Goal: Task Accomplishment & Management: Complete application form

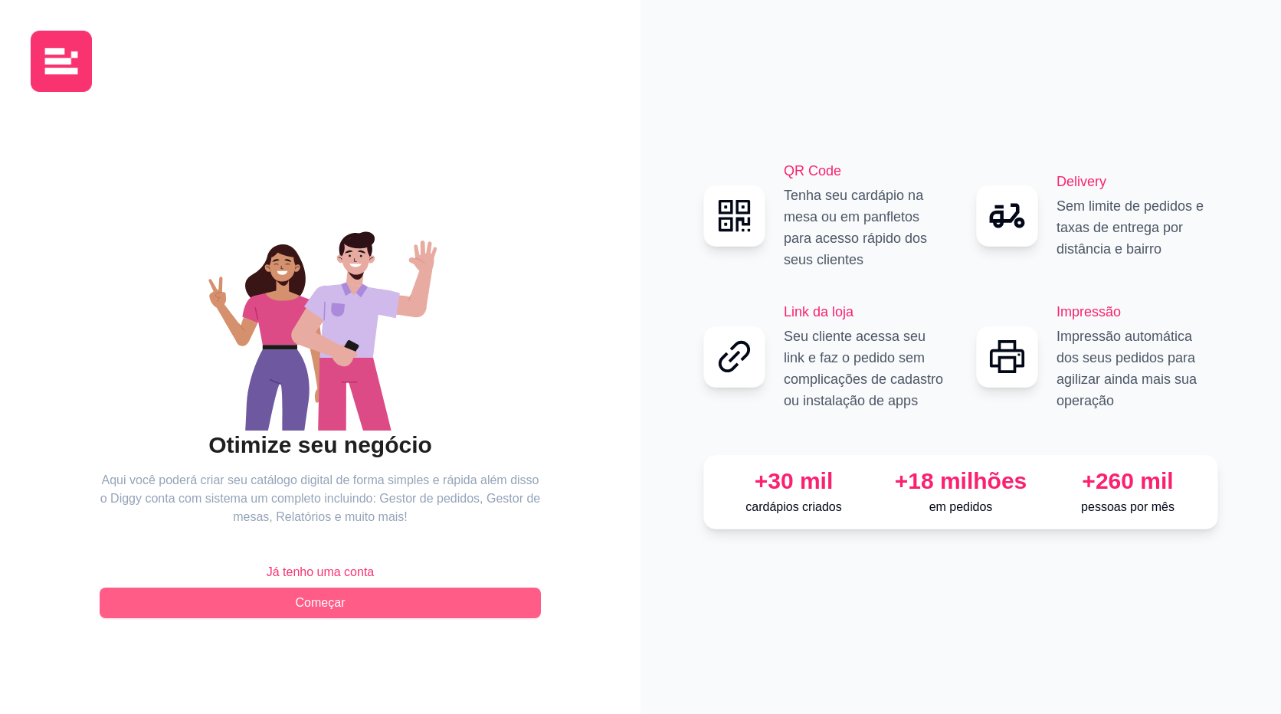
click at [338, 603] on span "Começar" at bounding box center [321, 603] width 50 height 18
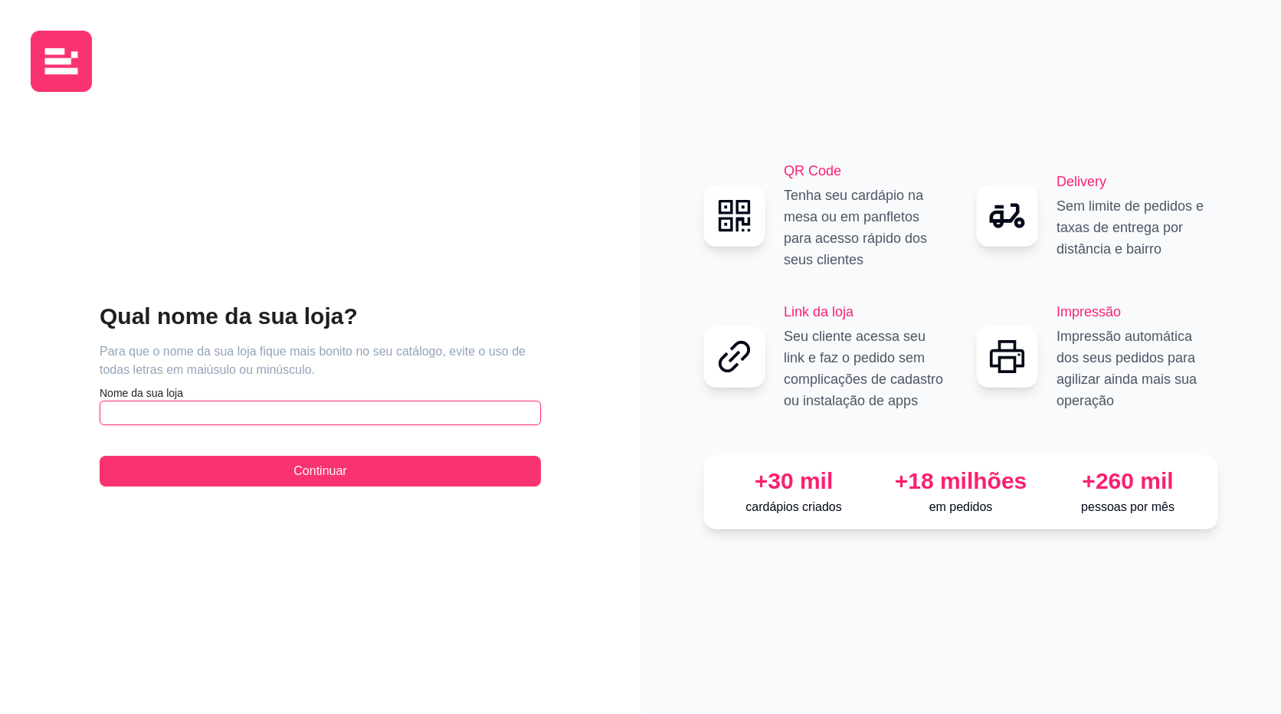
click at [270, 409] on input "text" at bounding box center [320, 413] width 441 height 25
type input "e"
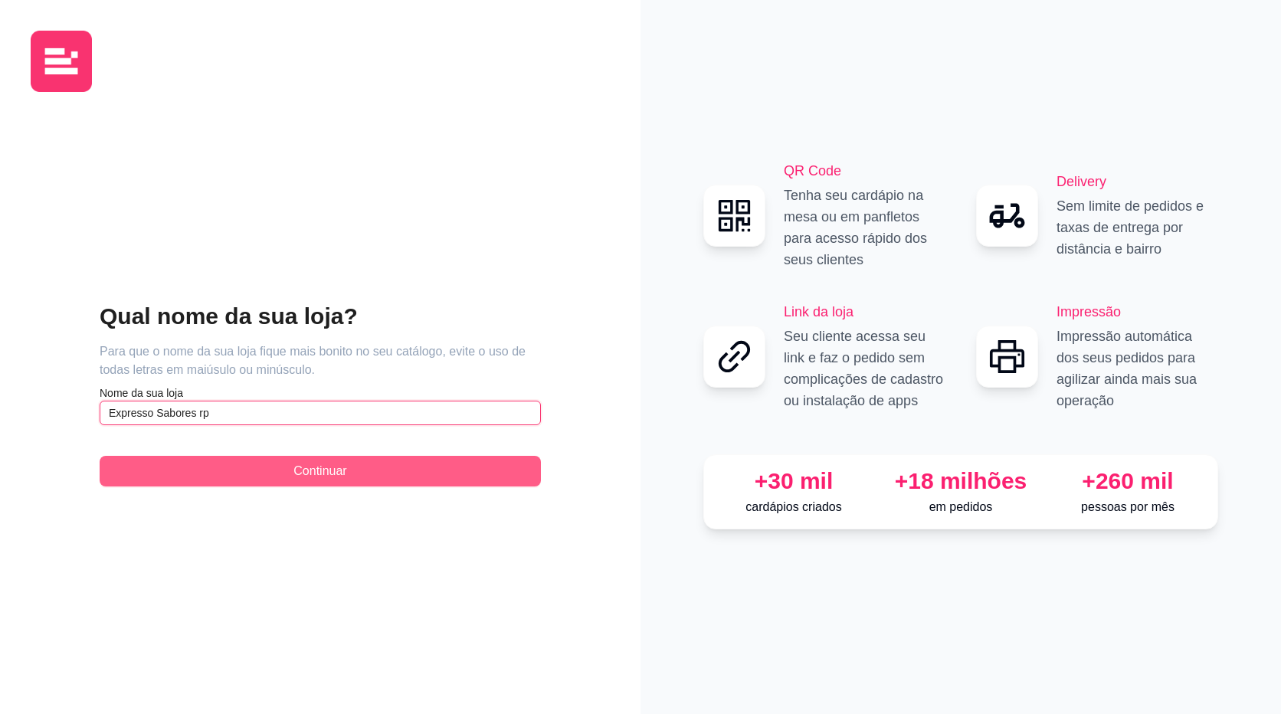
type input "Expresso Sabores rp"
click at [339, 480] on span "Continuar" at bounding box center [319, 471] width 53 height 18
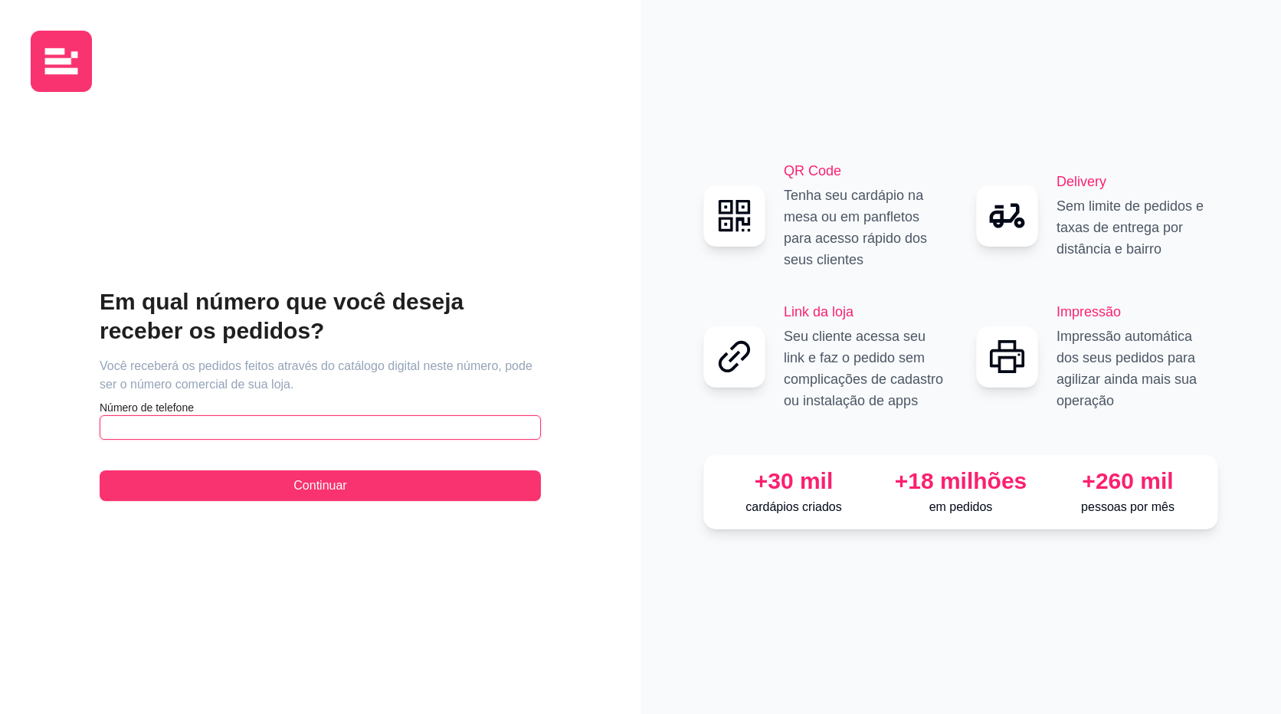
click at [231, 427] on input "text" at bounding box center [320, 427] width 441 height 25
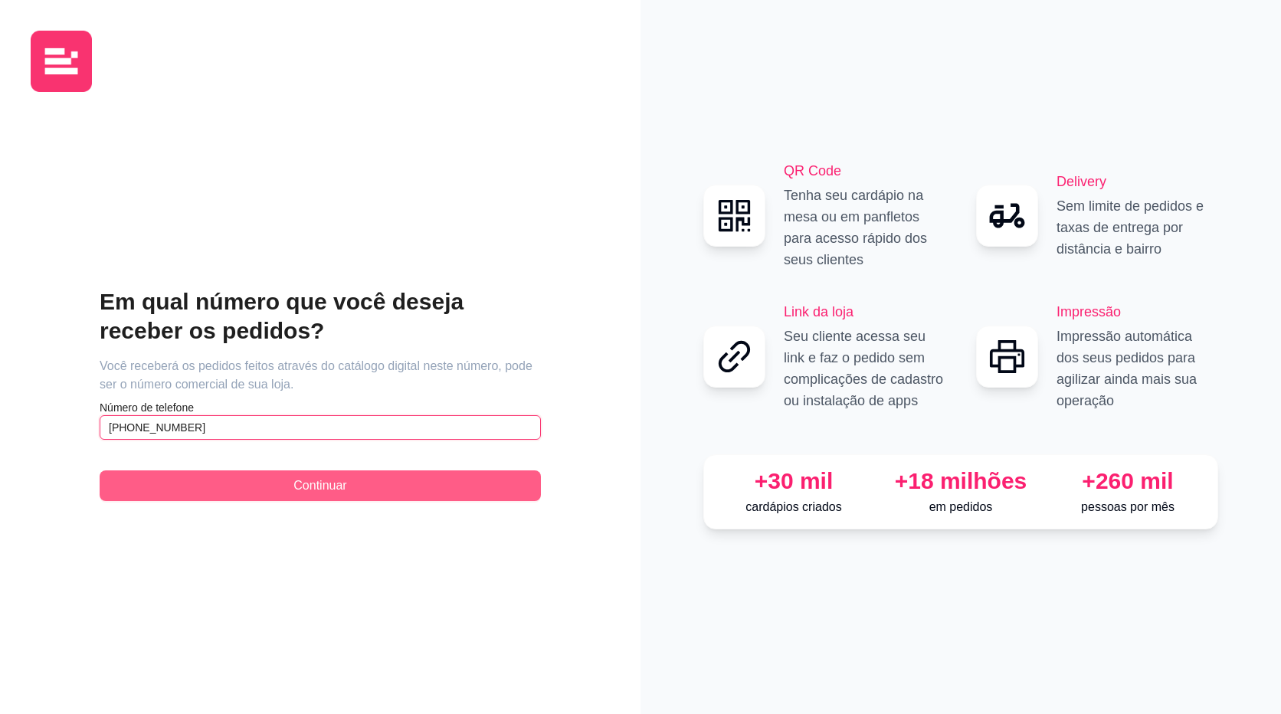
type input "[PHONE_NUMBER]"
click at [303, 480] on span "Continuar" at bounding box center [319, 486] width 53 height 18
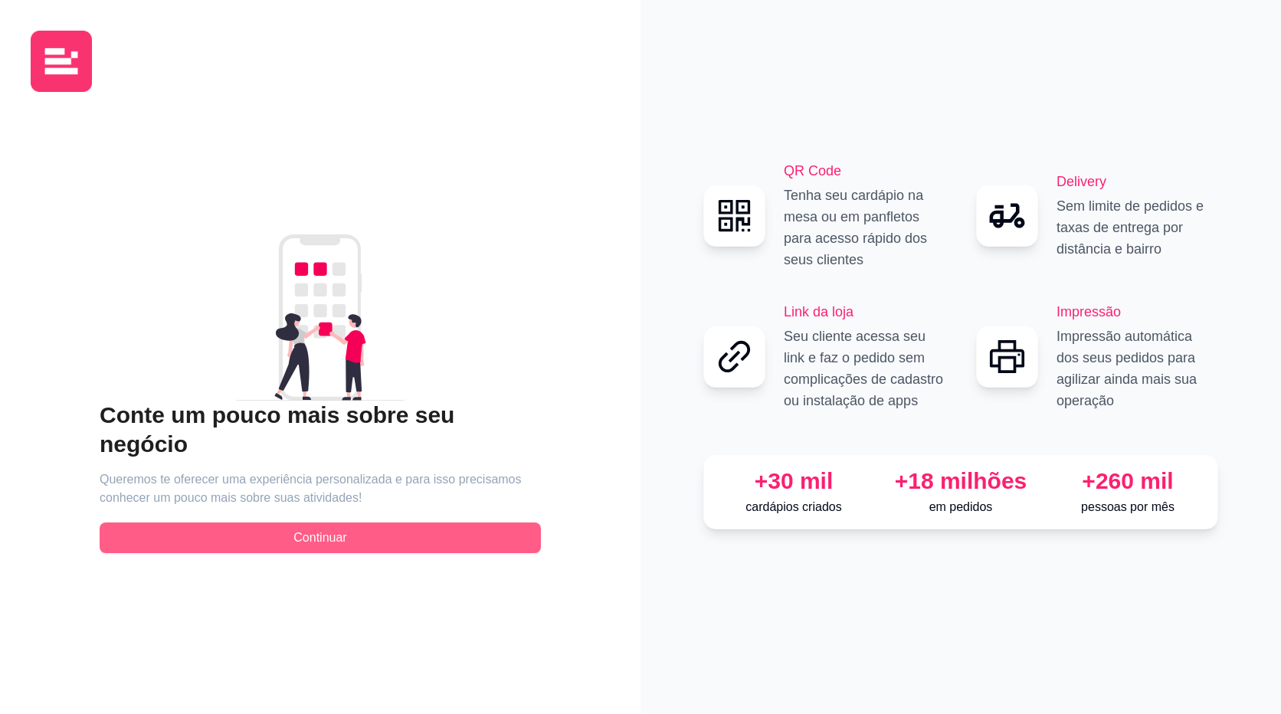
click at [302, 529] on span "Continuar" at bounding box center [319, 538] width 53 height 18
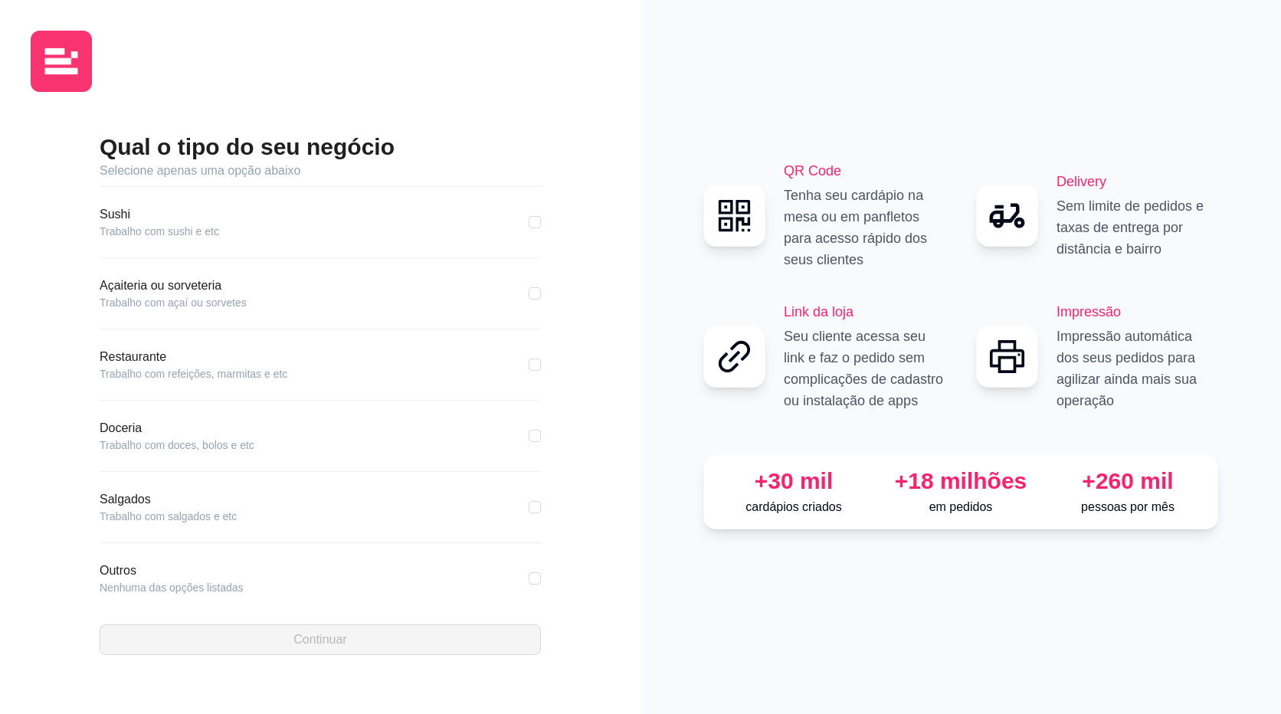
scroll to position [156, 0]
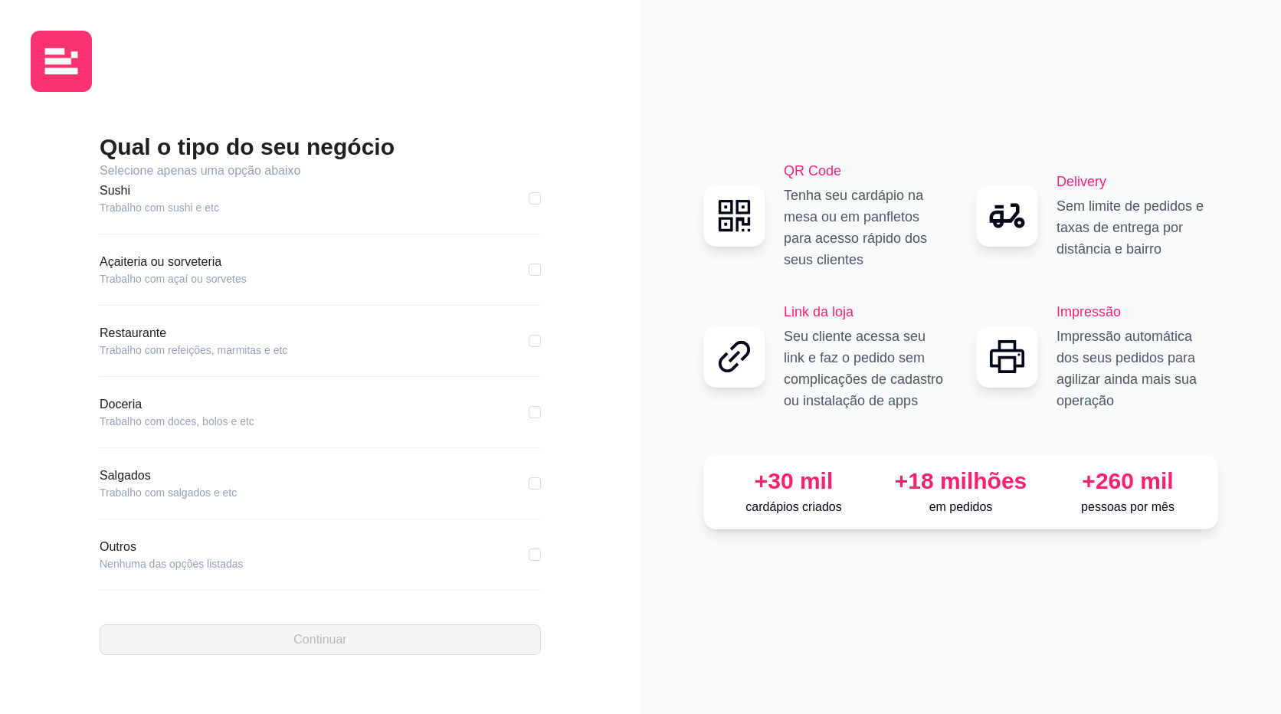
click at [155, 339] on article "Restaurante" at bounding box center [194, 333] width 188 height 18
click at [155, 338] on article "Restaurante" at bounding box center [194, 333] width 188 height 18
click at [159, 357] on article "Trabalho com refeições, marmitas e etc" at bounding box center [194, 349] width 188 height 15
click at [107, 336] on article "Restaurante" at bounding box center [194, 333] width 188 height 18
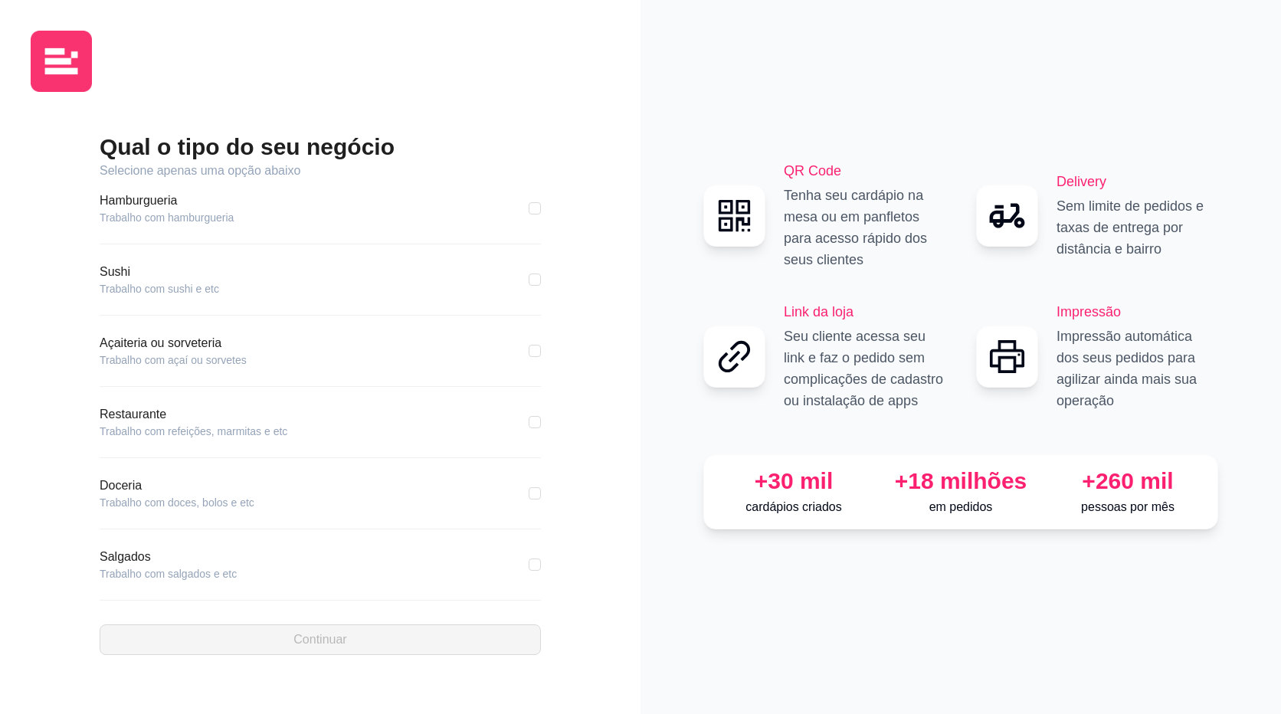
scroll to position [0, 0]
click at [89, 509] on div "Qual o tipo do seu negócio Selecione apenas uma opção abaixo Pizzaria Trabalho …" at bounding box center [320, 393] width 579 height 579
click at [90, 492] on div "Qual o tipo do seu negócio Selecione apenas uma opção abaixo Pizzaria Trabalho …" at bounding box center [320, 393] width 579 height 579
click at [88, 474] on div "Qual o tipo do seu negócio Selecione apenas uma opção abaixo Pizzaria Trabalho …" at bounding box center [320, 393] width 579 height 579
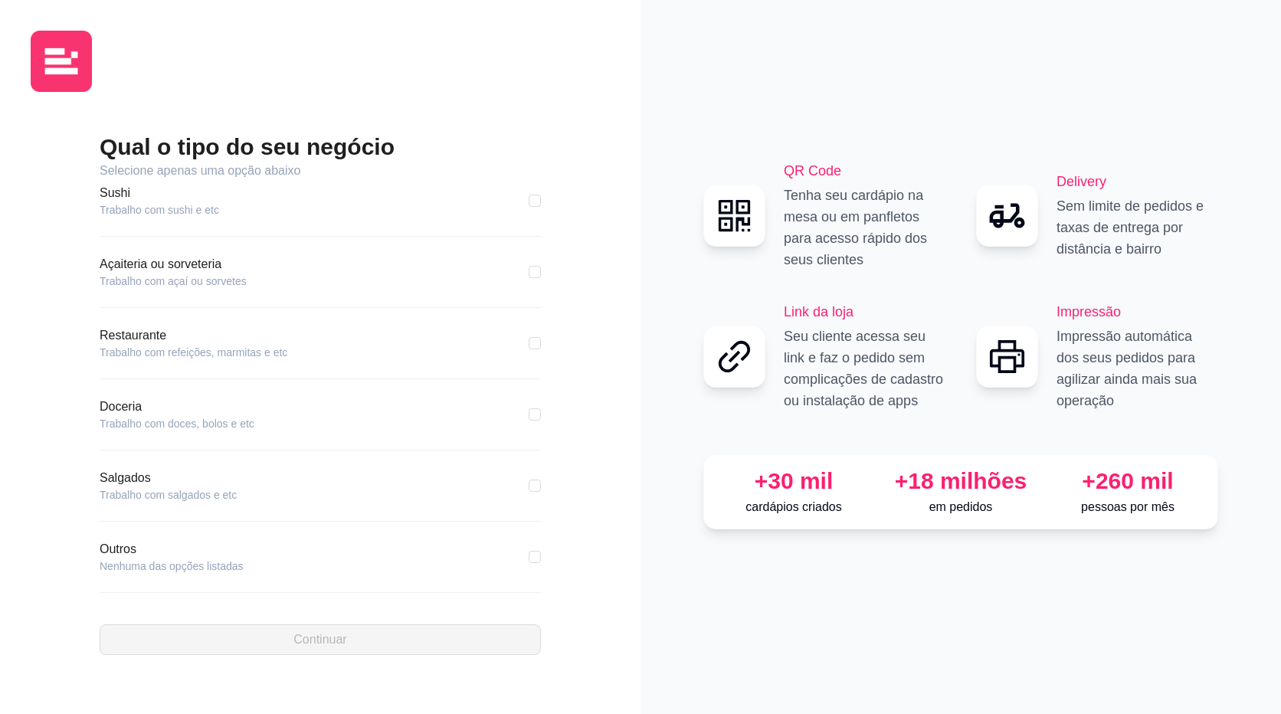
scroll to position [156, 0]
click at [146, 352] on article "Trabalho com refeições, marmitas e etc" at bounding box center [194, 349] width 188 height 15
click at [93, 269] on div "Qual o tipo do seu negócio Selecione apenas uma opção abaixo Pizzaria Trabalho …" at bounding box center [320, 393] width 579 height 579
click at [91, 270] on div "Qual o tipo do seu negócio Selecione apenas uma opção abaixo Pizzaria Trabalho …" at bounding box center [320, 393] width 579 height 579
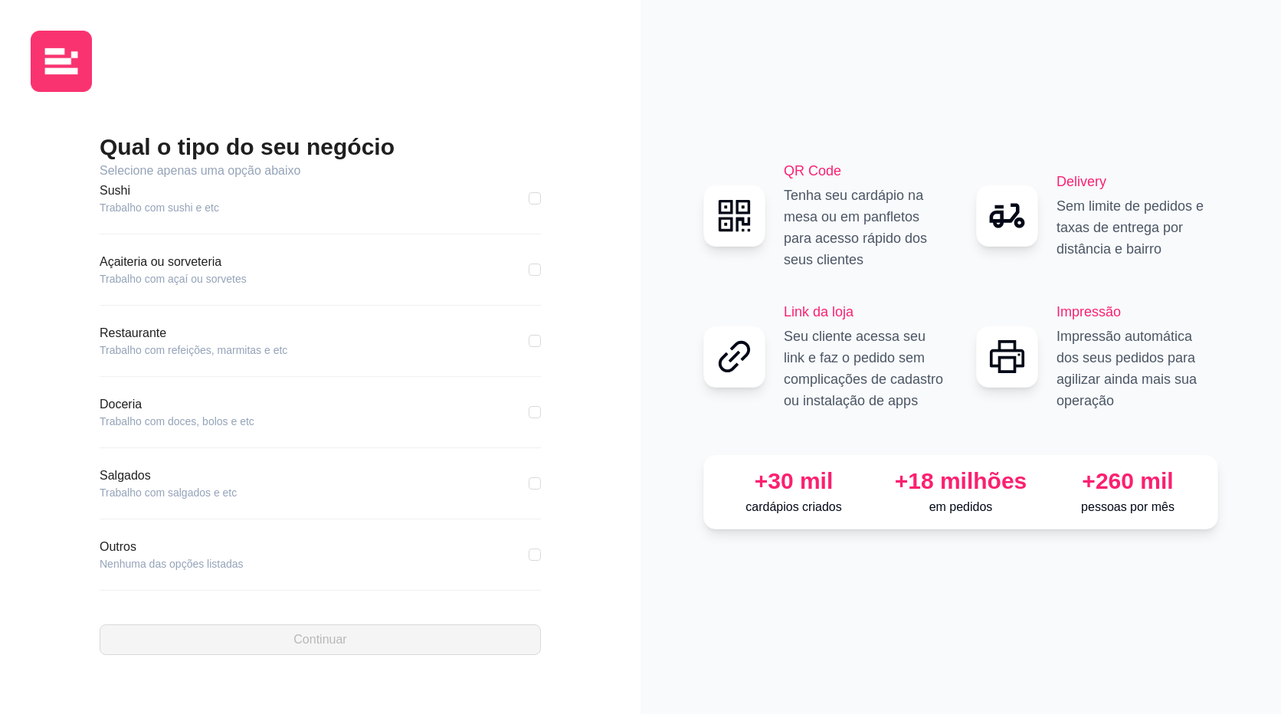
click at [87, 277] on div "Qual o tipo do seu negócio Selecione apenas uma opção abaixo Pizzaria Trabalho …" at bounding box center [320, 393] width 579 height 579
click at [90, 262] on div "Qual o tipo do seu negócio Selecione apenas uma opção abaixo Pizzaria Trabalho …" at bounding box center [320, 393] width 579 height 579
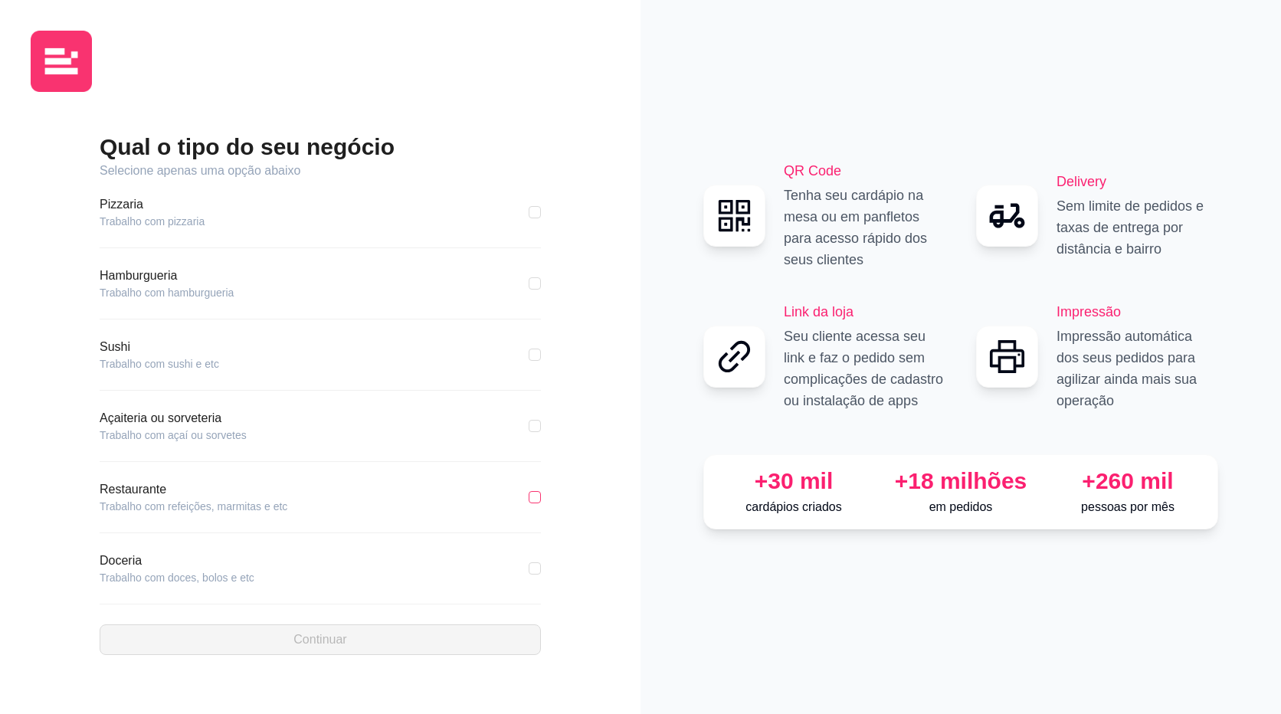
click at [529, 498] on input "checkbox" at bounding box center [535, 497] width 12 height 12
checkbox input "true"
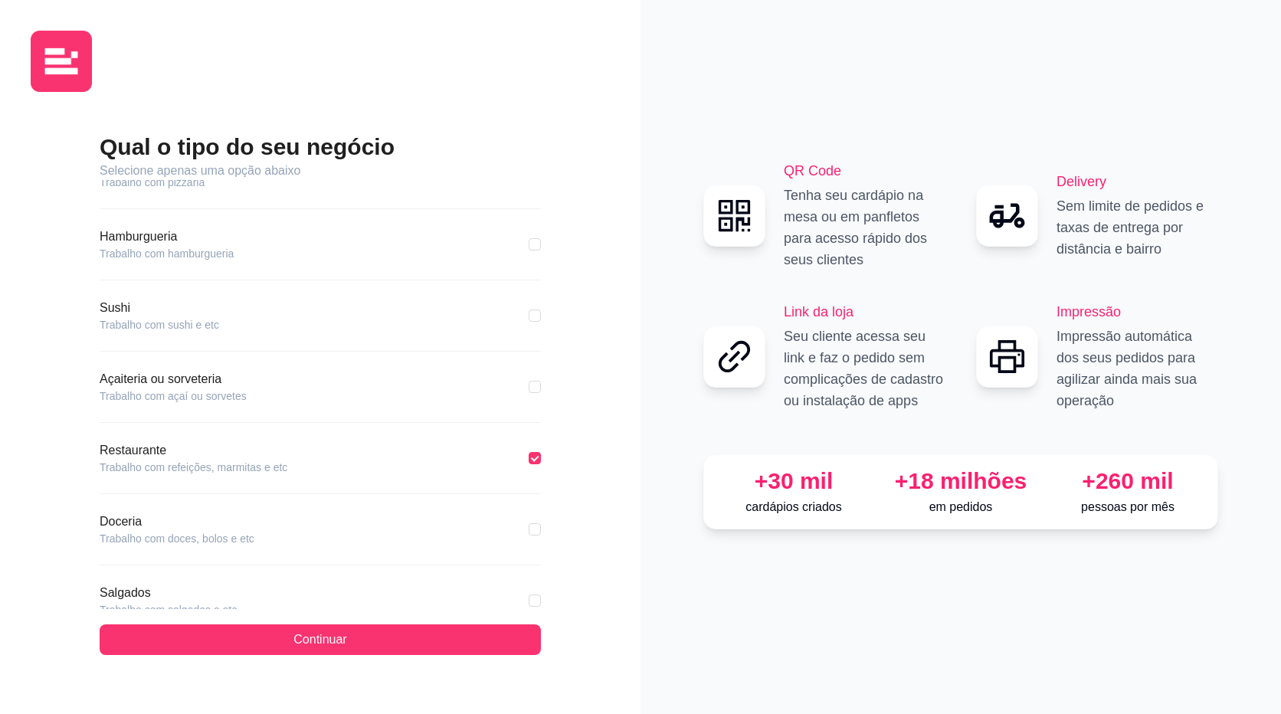
scroll to position [77, 0]
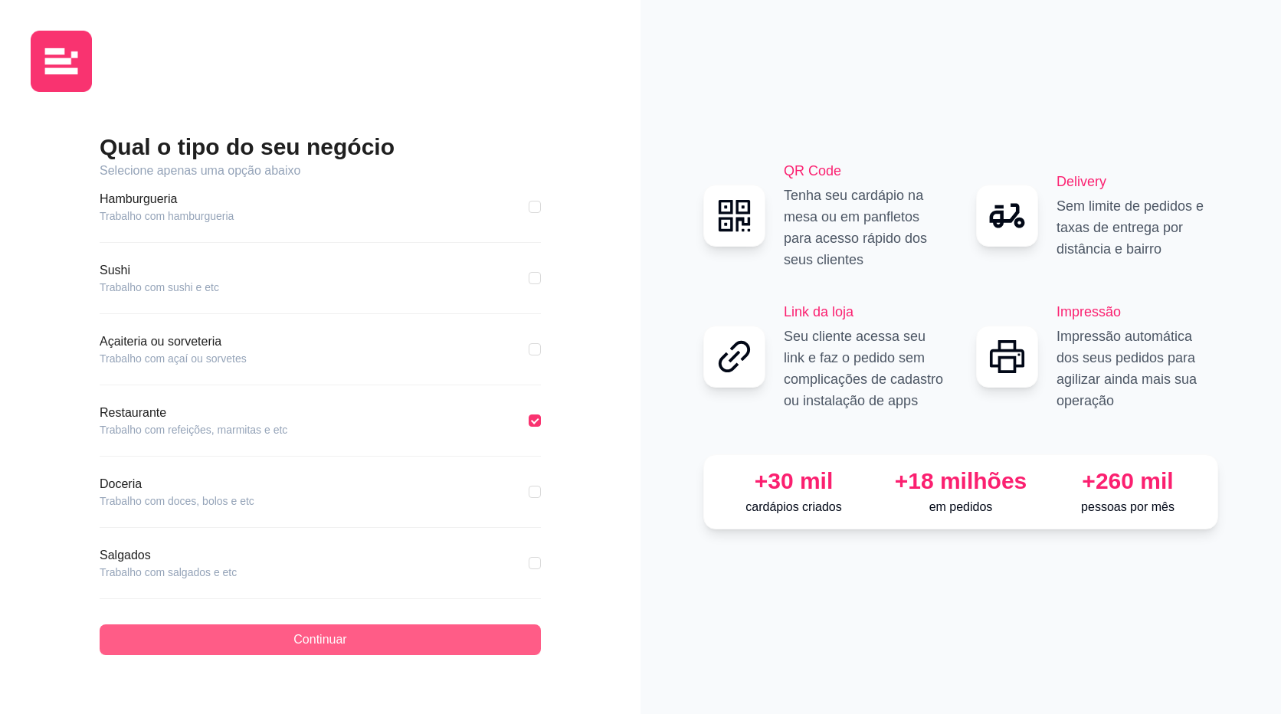
click at [476, 637] on button "Continuar" at bounding box center [320, 639] width 441 height 31
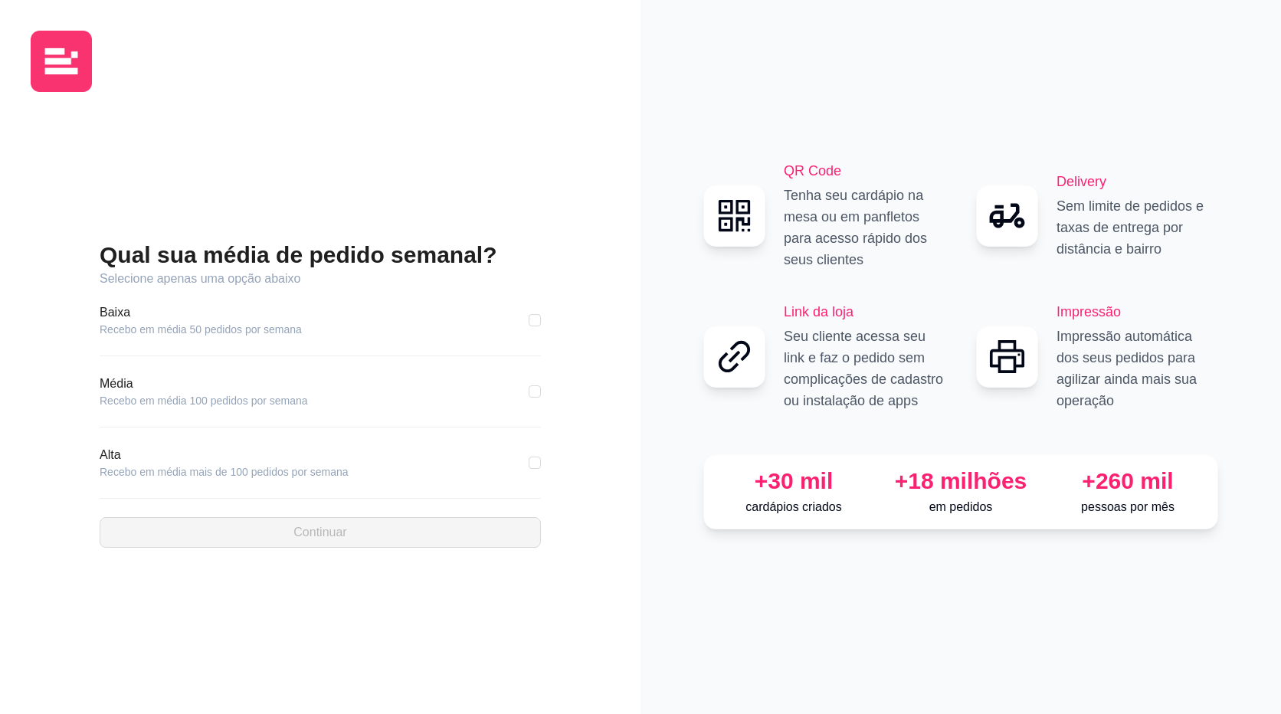
click at [175, 402] on article "Recebo em média 100 pedidos por semana" at bounding box center [204, 400] width 208 height 15
click at [536, 390] on input "checkbox" at bounding box center [535, 391] width 12 height 12
checkbox input "true"
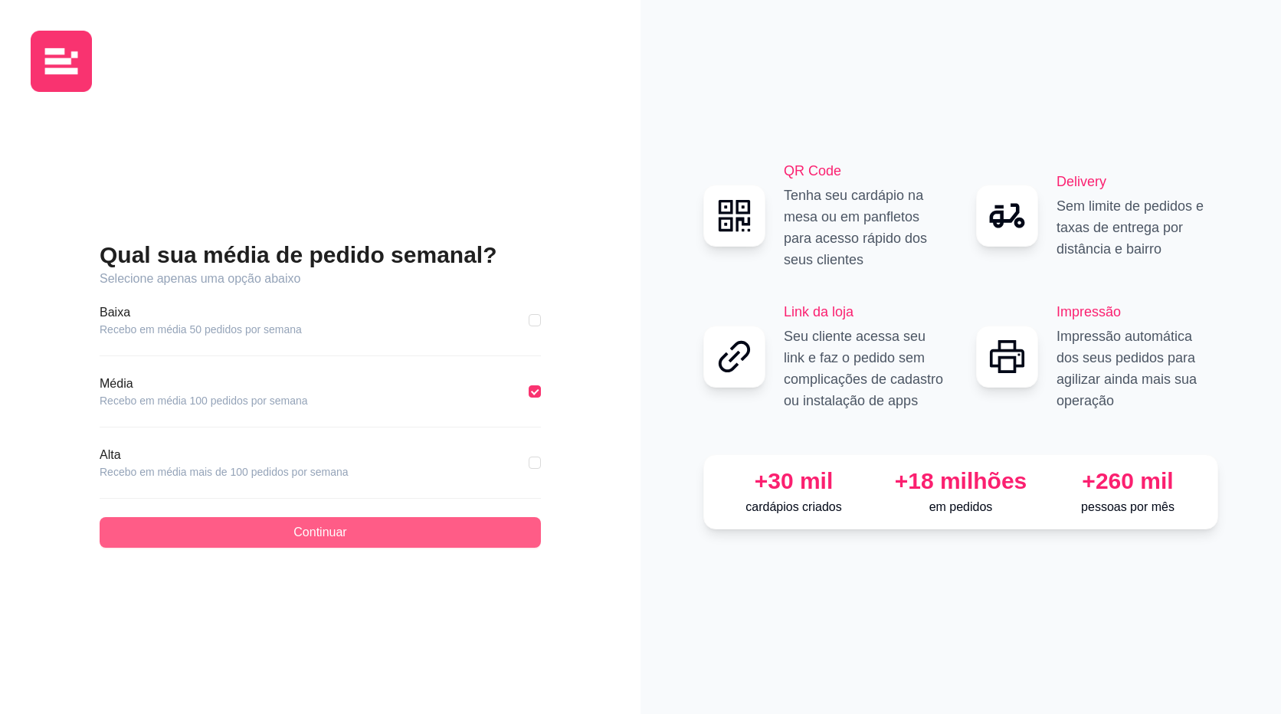
click at [462, 532] on button "Continuar" at bounding box center [320, 532] width 441 height 31
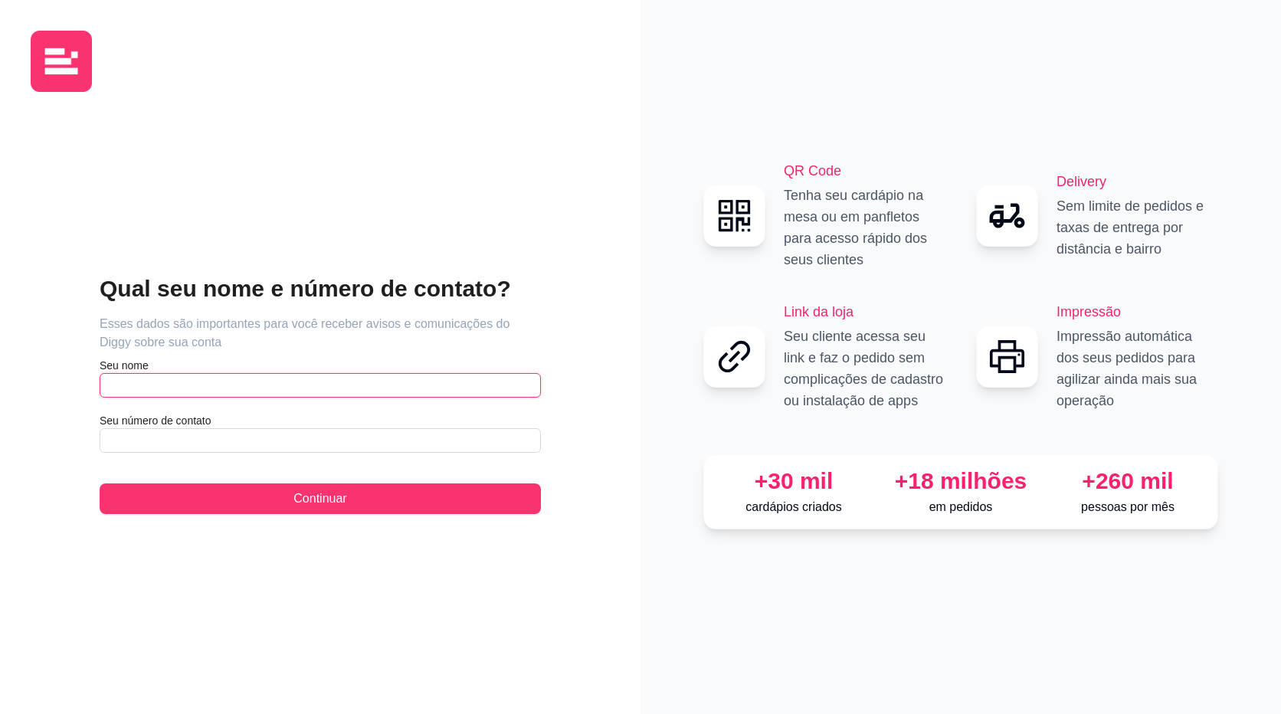
click at [219, 384] on input "text" at bounding box center [320, 385] width 441 height 25
type input "[PERSON_NAME]"
click at [254, 425] on article "Seu número de contato" at bounding box center [320, 420] width 441 height 15
click at [251, 431] on input "text" at bounding box center [320, 440] width 441 height 25
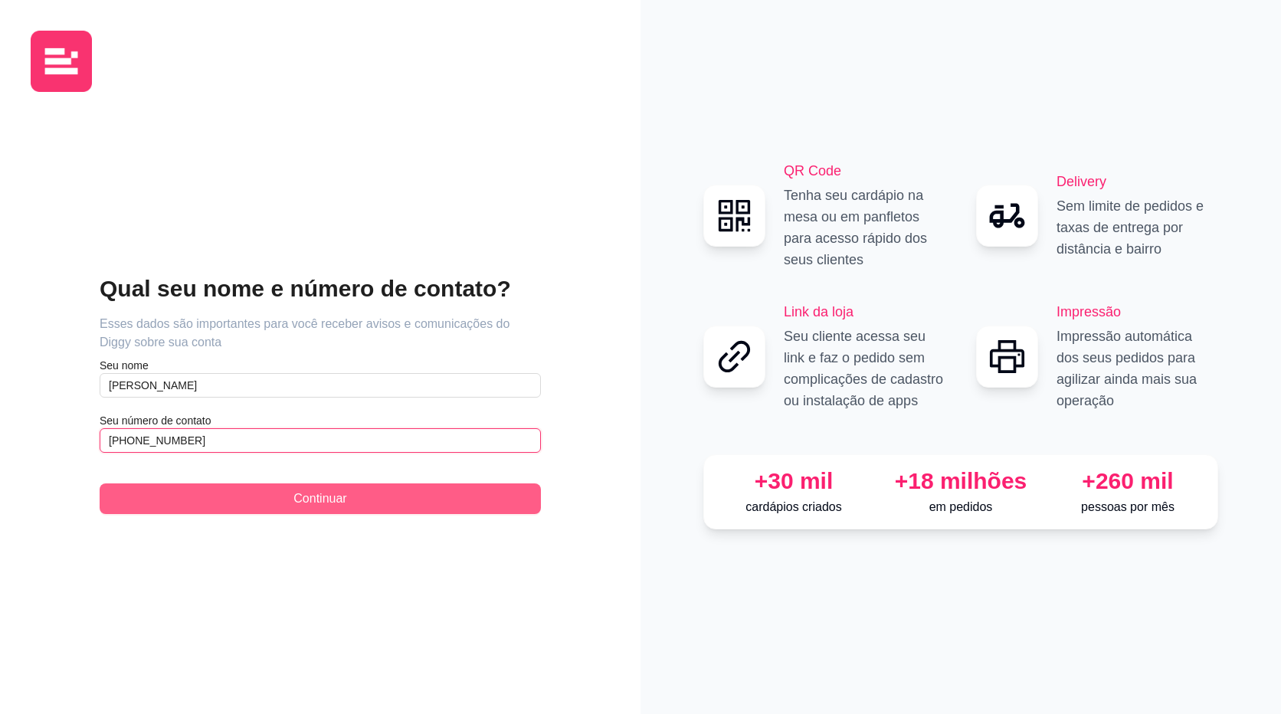
type input "[PHONE_NUMBER]"
click at [308, 513] on button "Continuar" at bounding box center [320, 498] width 441 height 31
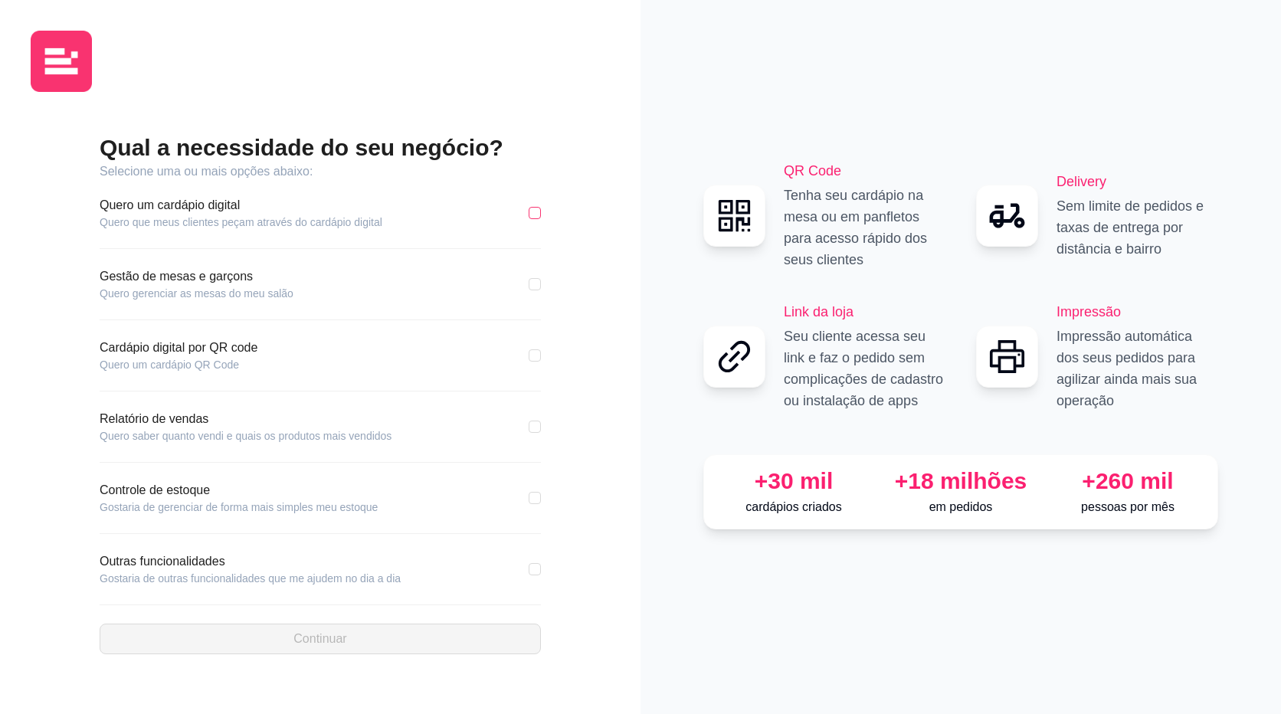
click at [534, 214] on input "checkbox" at bounding box center [535, 213] width 12 height 12
checkbox input "true"
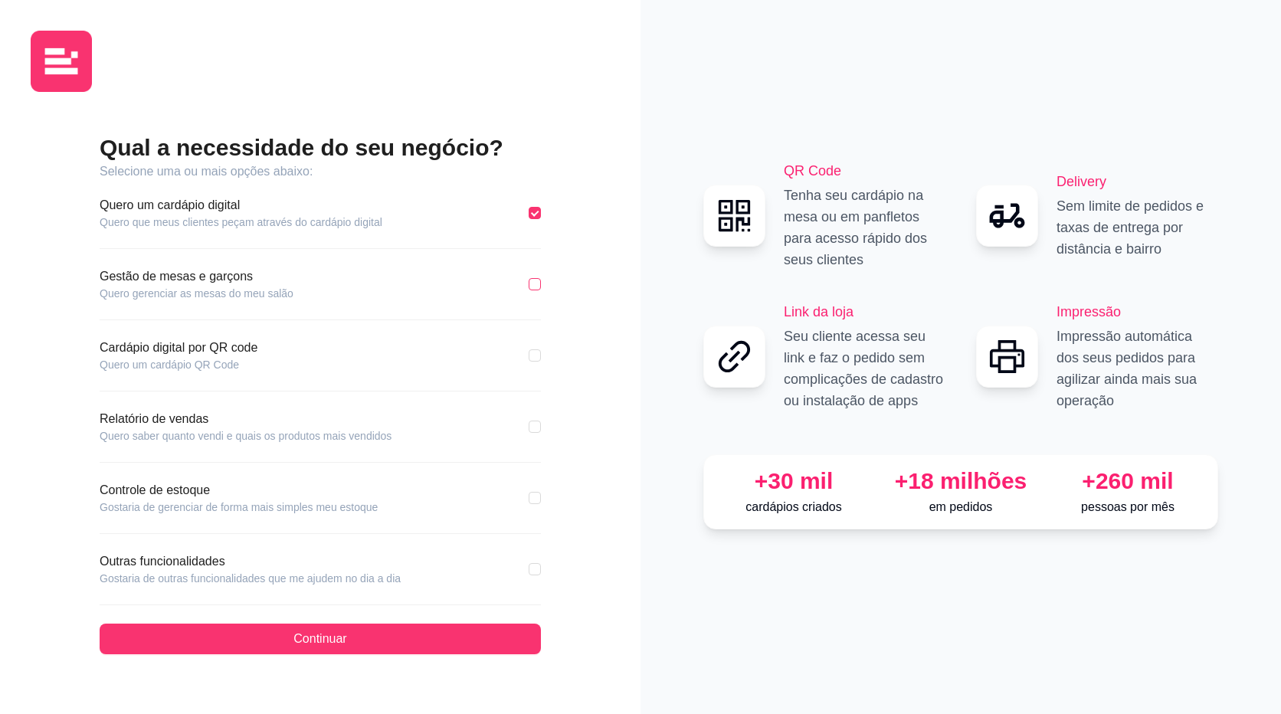
click at [532, 292] on label at bounding box center [535, 284] width 12 height 17
click at [532, 290] on input "checkbox" at bounding box center [535, 284] width 12 height 12
checkbox input "true"
click at [528, 357] on div "Cardápio digital por QR code Quero um cardápio QR Code" at bounding box center [320, 356] width 441 height 34
click at [536, 427] on input "checkbox" at bounding box center [535, 427] width 12 height 12
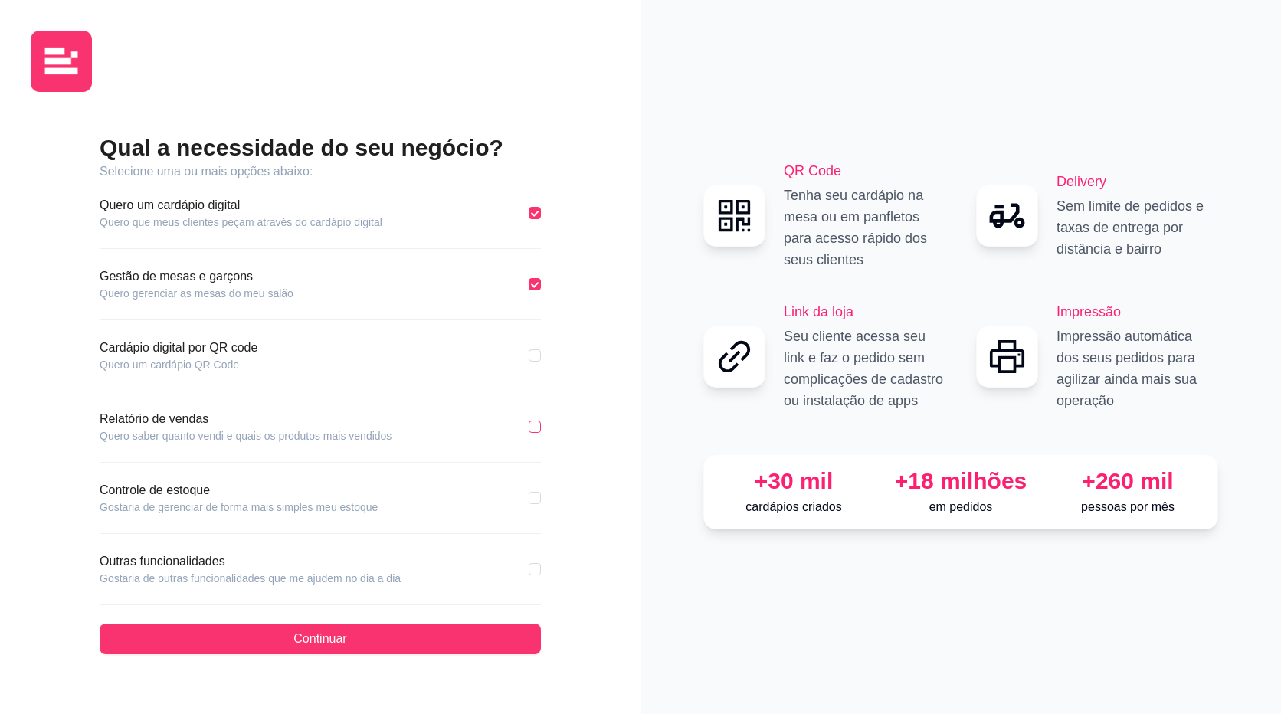
checkbox input "true"
click at [532, 362] on label at bounding box center [535, 355] width 12 height 17
click at [532, 362] on input "checkbox" at bounding box center [535, 355] width 12 height 12
checkbox input "true"
click at [534, 495] on input "checkbox" at bounding box center [535, 498] width 12 height 12
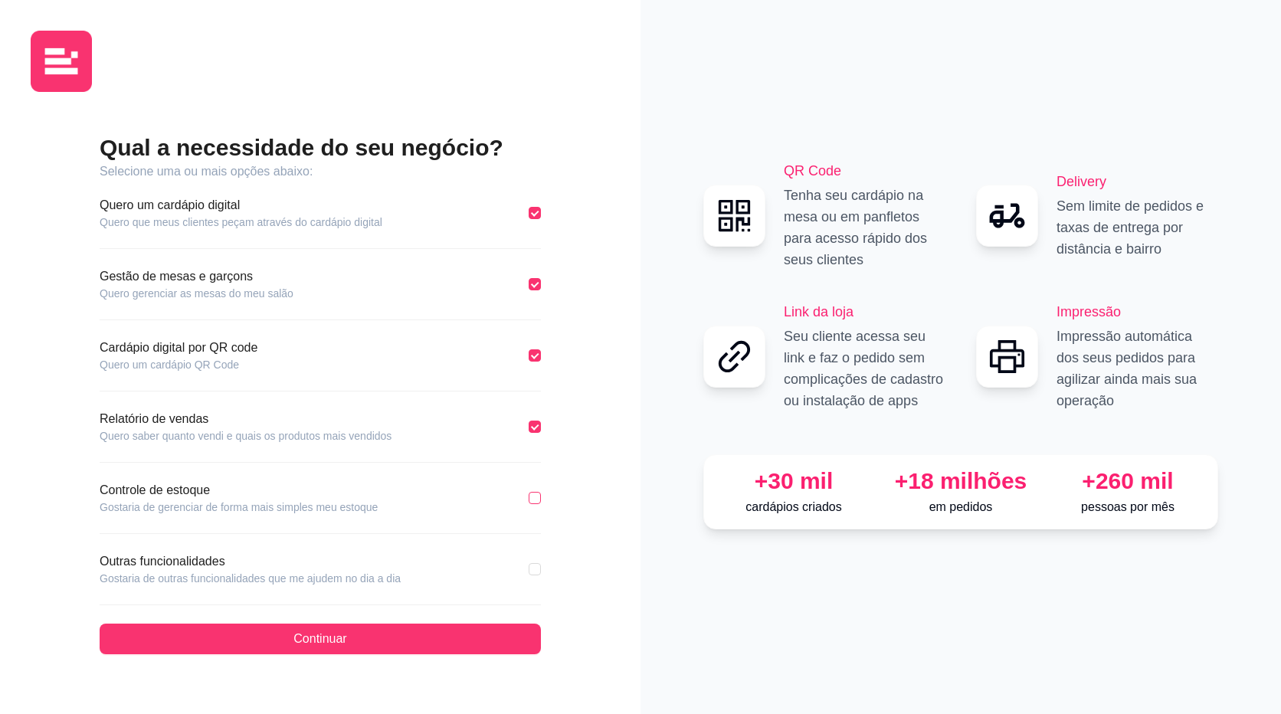
checkbox input "true"
click at [537, 568] on input "checkbox" at bounding box center [535, 569] width 12 height 12
checkbox input "true"
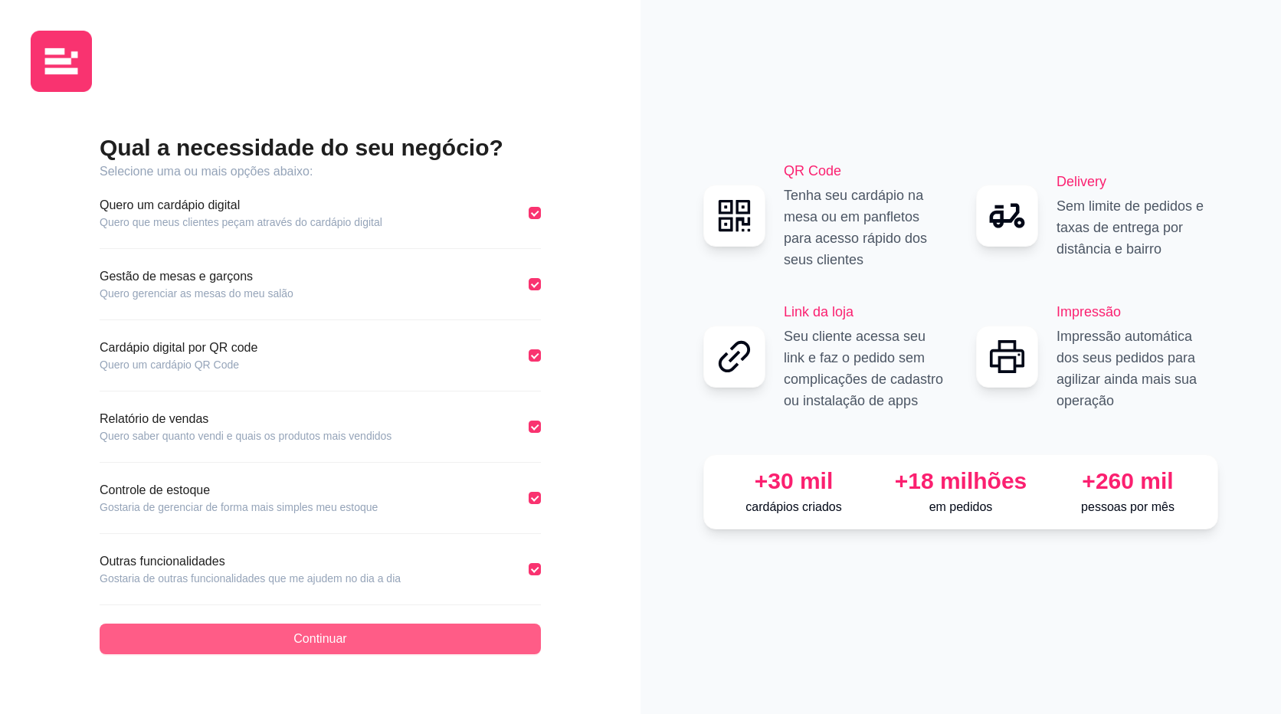
click at [446, 629] on button "Continuar" at bounding box center [320, 639] width 441 height 31
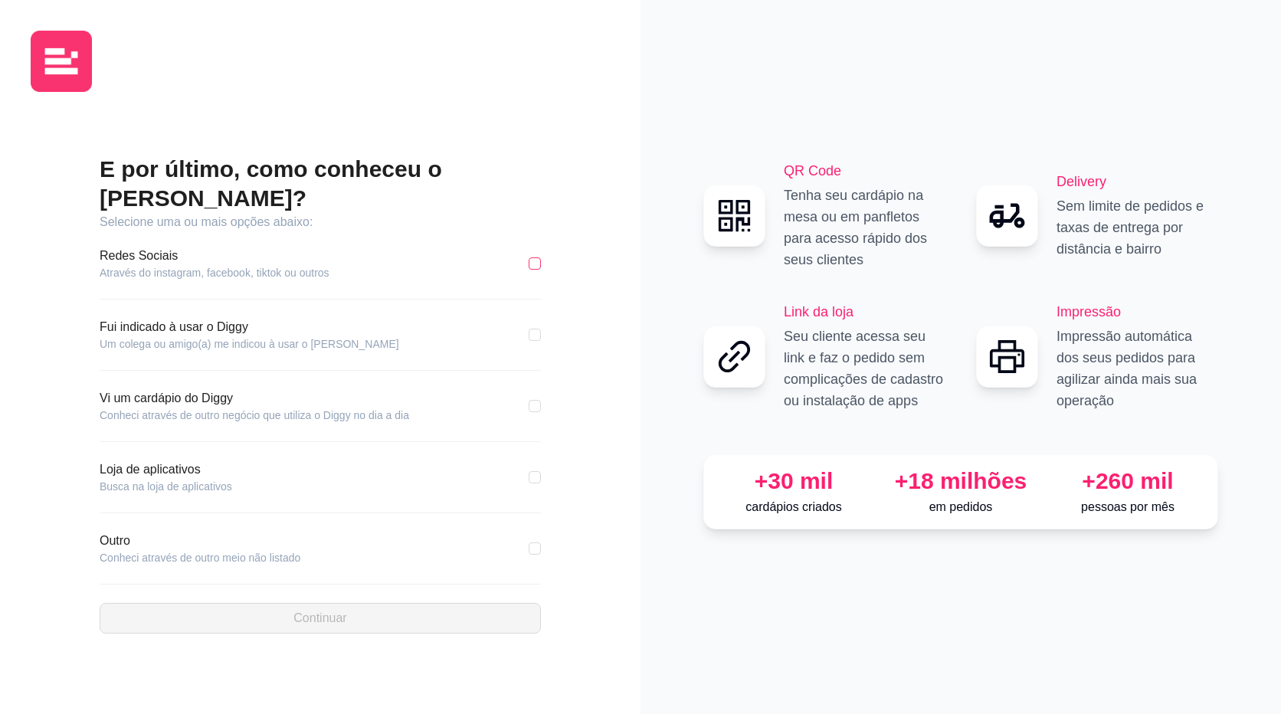
click at [535, 257] on input "checkbox" at bounding box center [535, 263] width 12 height 12
checkbox input "true"
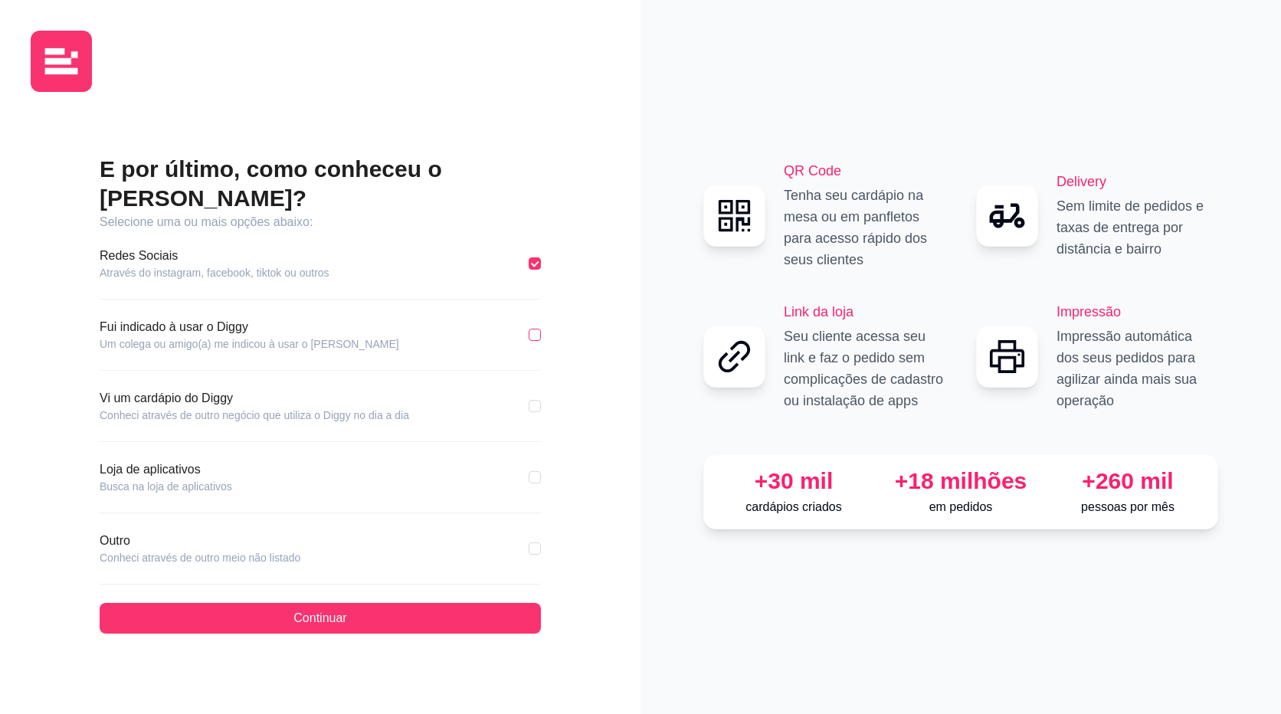
click at [535, 329] on input "checkbox" at bounding box center [535, 335] width 12 height 12
checkbox input "true"
checkbox input "false"
click at [531, 400] on input "checkbox" at bounding box center [535, 406] width 12 height 12
checkbox input "true"
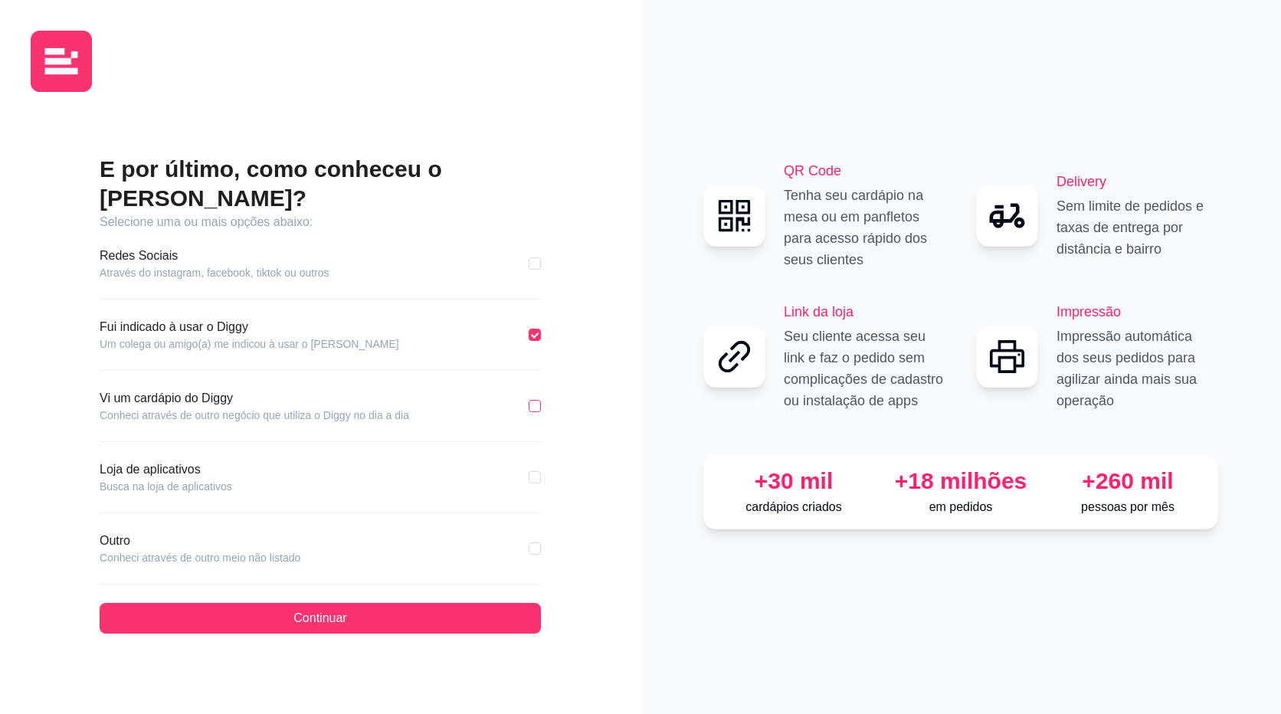
checkbox input "false"
click at [532, 471] on input "checkbox" at bounding box center [535, 477] width 12 height 12
checkbox input "true"
checkbox input "false"
click at [529, 542] on input "checkbox" at bounding box center [535, 548] width 12 height 12
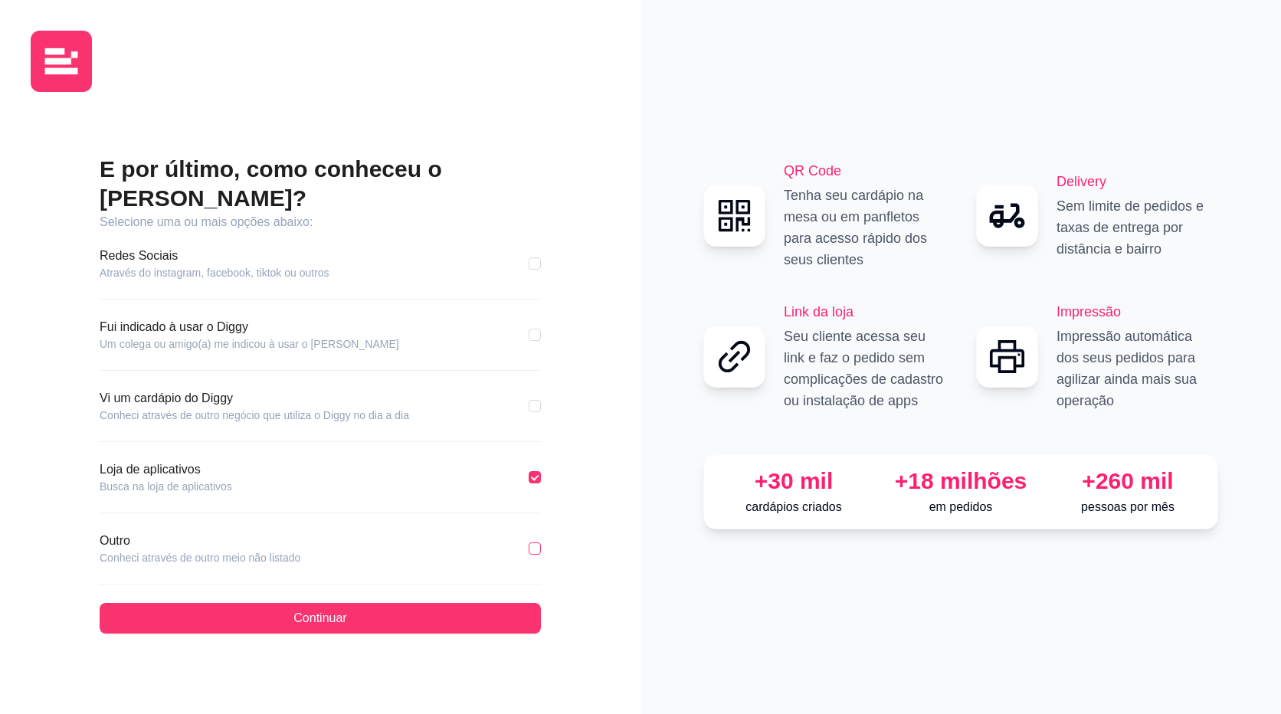
checkbox input "true"
checkbox input "false"
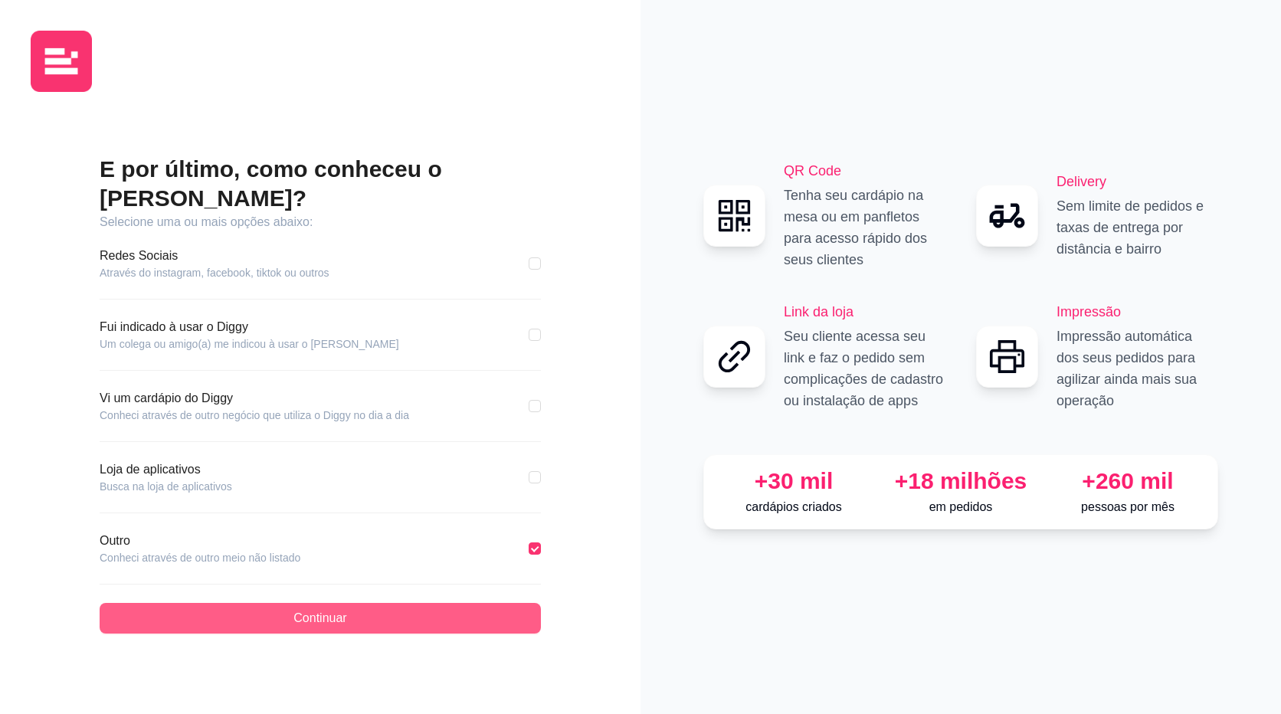
click at [491, 604] on button "Continuar" at bounding box center [320, 618] width 441 height 31
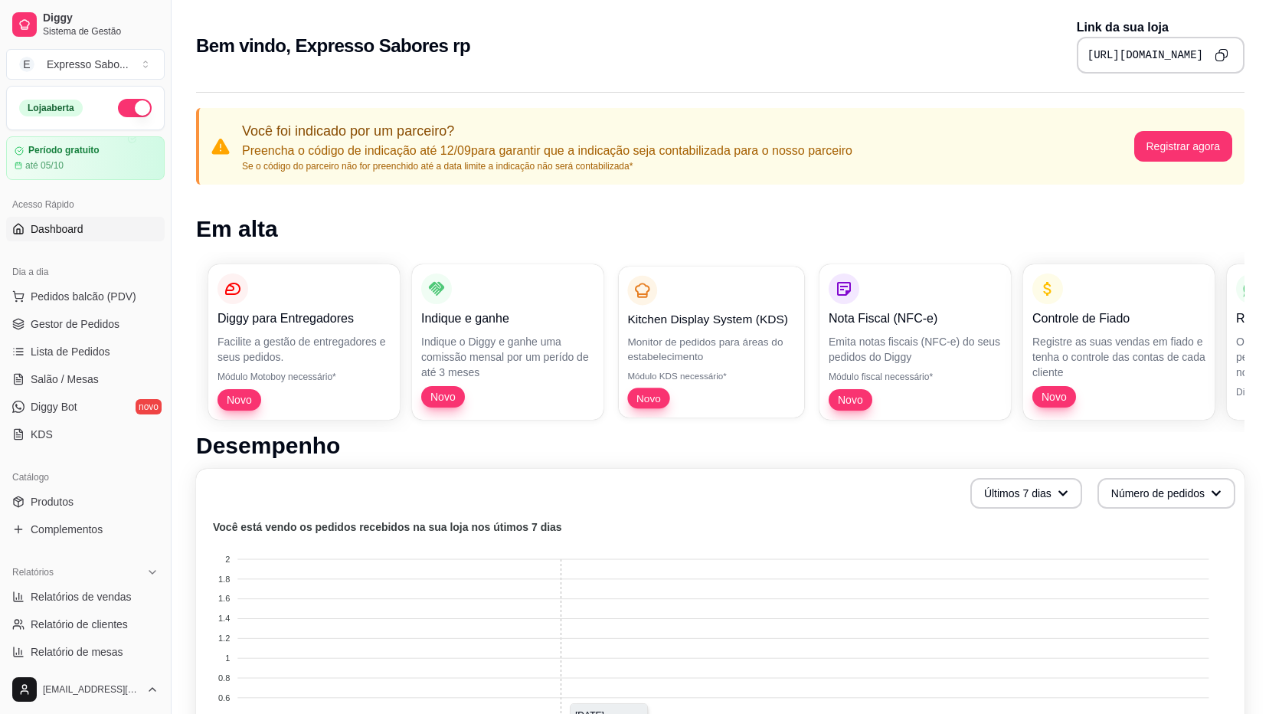
click at [691, 335] on p "Monitor de pedidos para áreas do estabelecimento" at bounding box center [711, 349] width 168 height 30
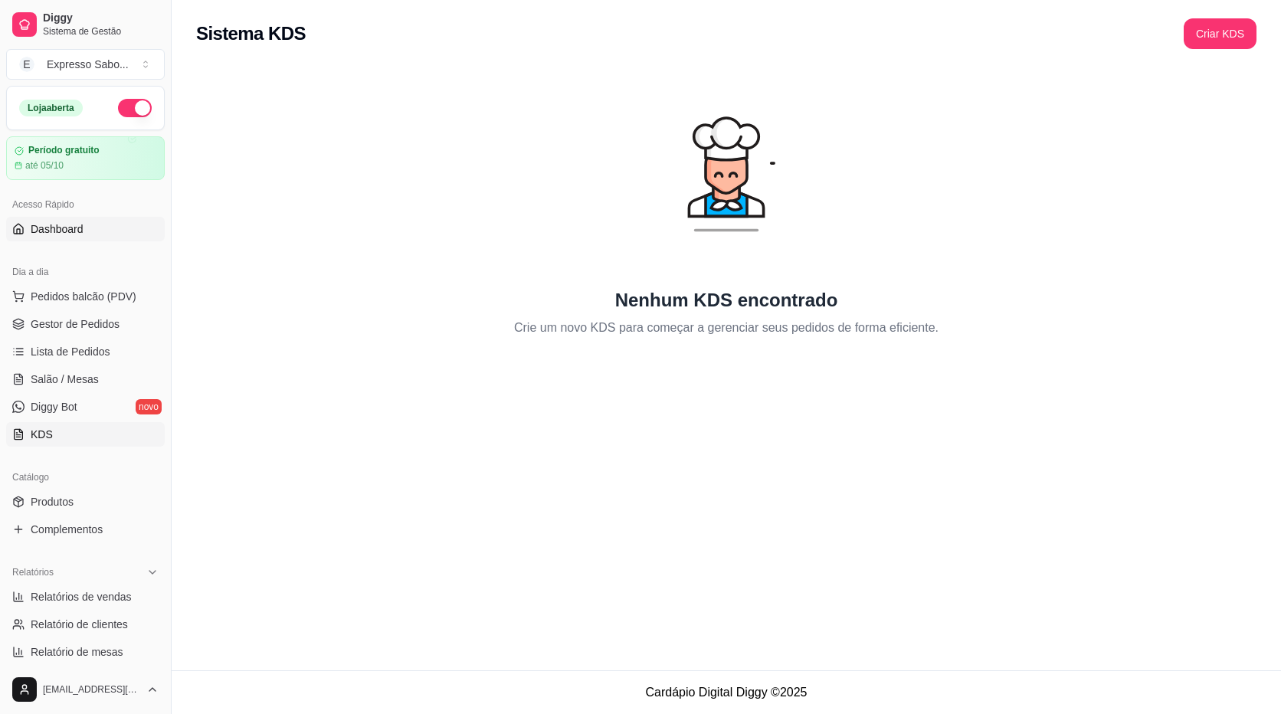
click at [58, 228] on span "Dashboard" at bounding box center [57, 228] width 53 height 15
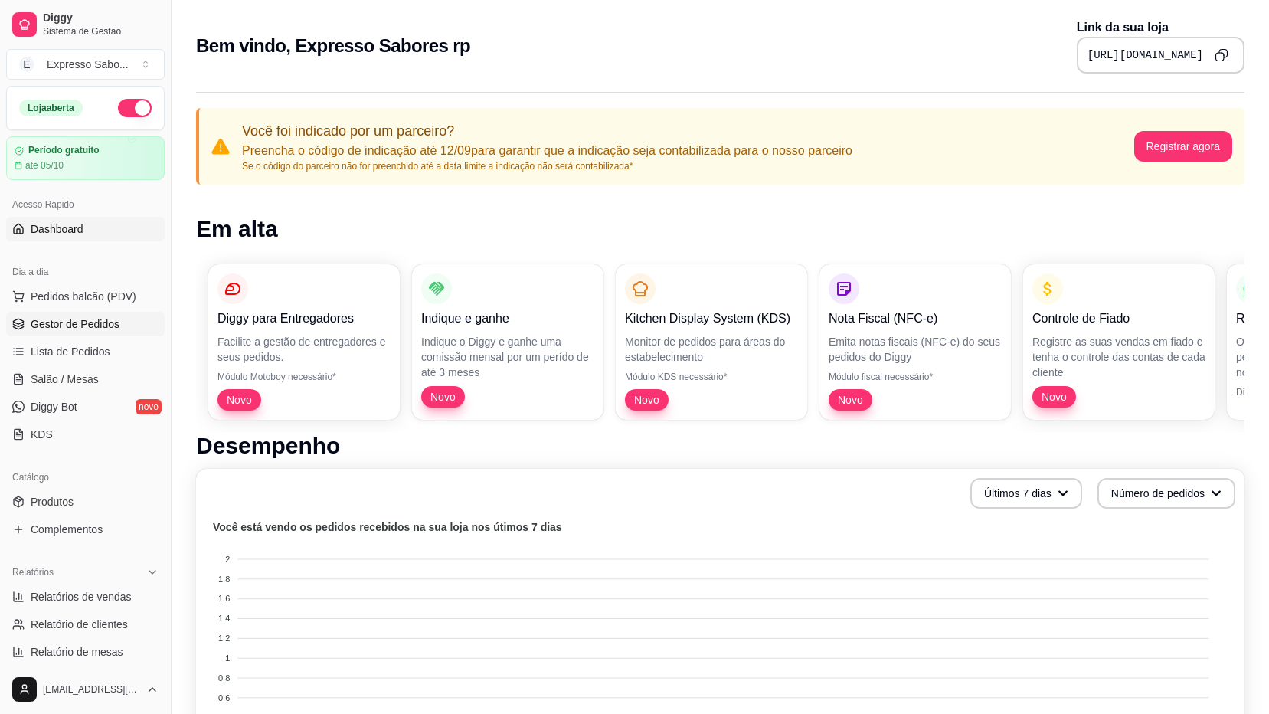
click at [64, 320] on span "Gestor de Pedidos" at bounding box center [75, 323] width 89 height 15
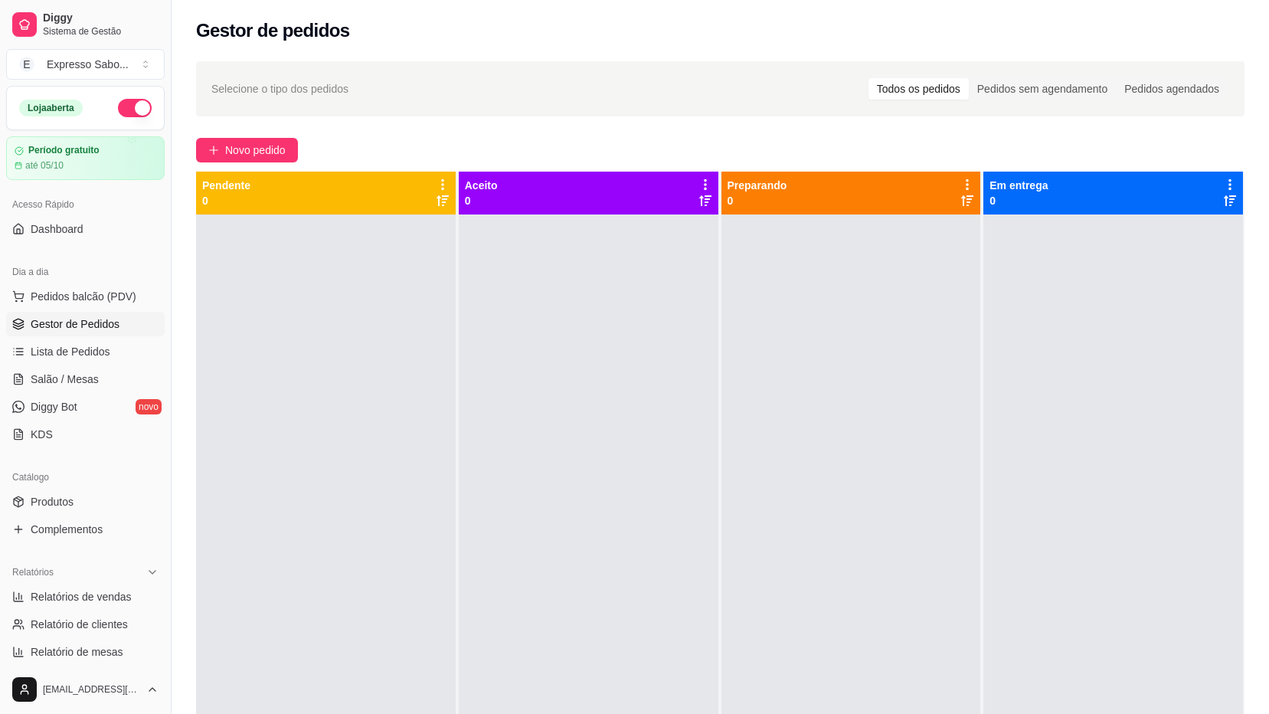
click at [74, 329] on span "Gestor de Pedidos" at bounding box center [75, 323] width 89 height 15
click at [77, 305] on button "Pedidos balcão (PDV)" at bounding box center [85, 296] width 159 height 25
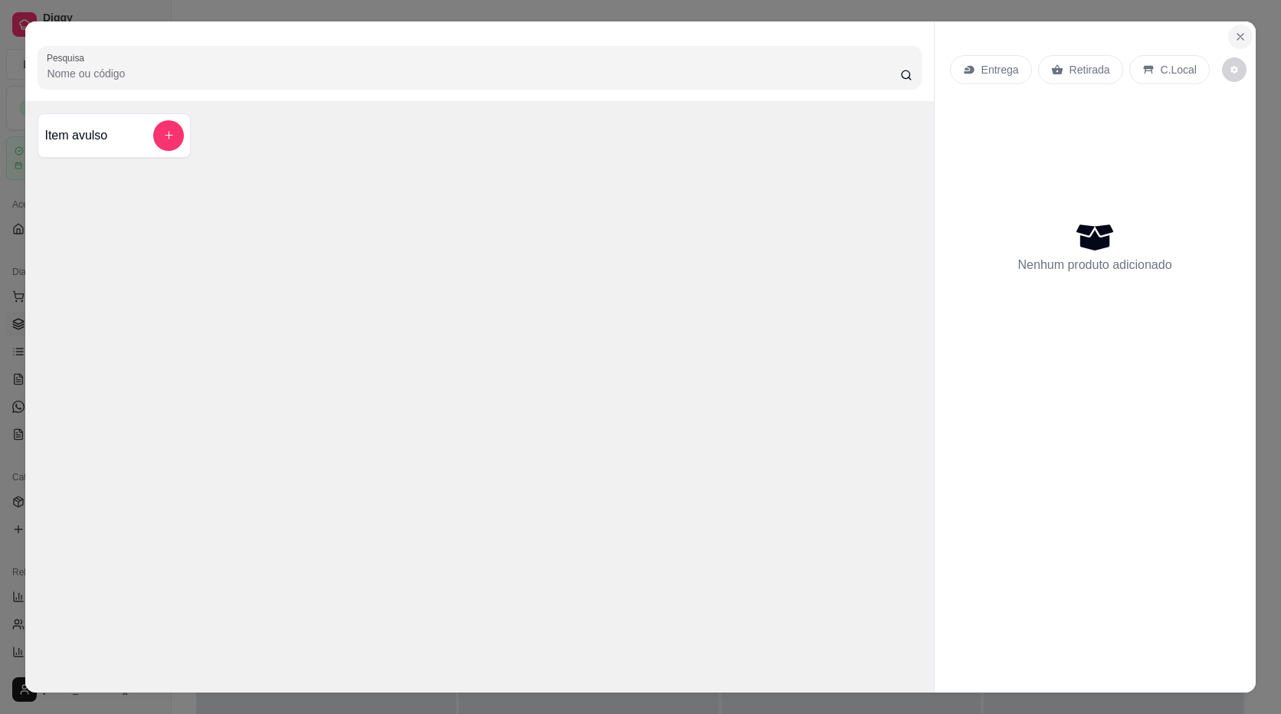
click at [1239, 29] on button "Close" at bounding box center [1240, 37] width 25 height 25
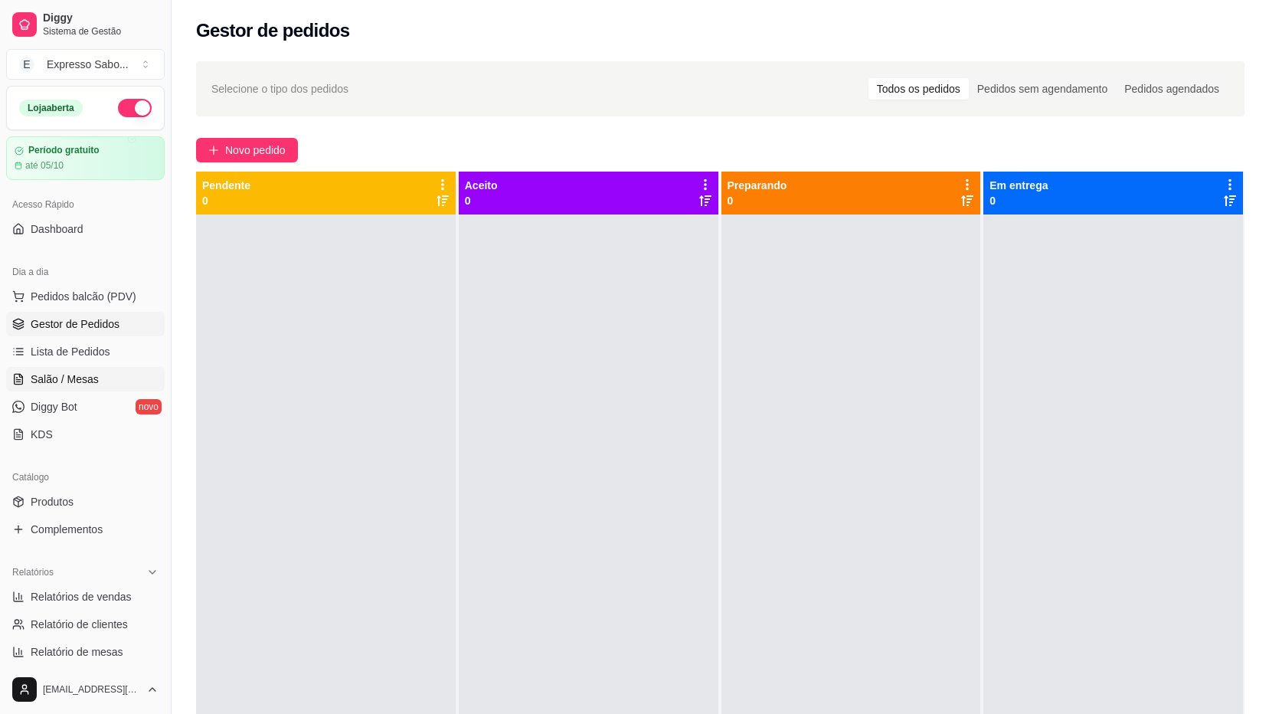
click at [50, 375] on span "Salão / Mesas" at bounding box center [65, 379] width 68 height 15
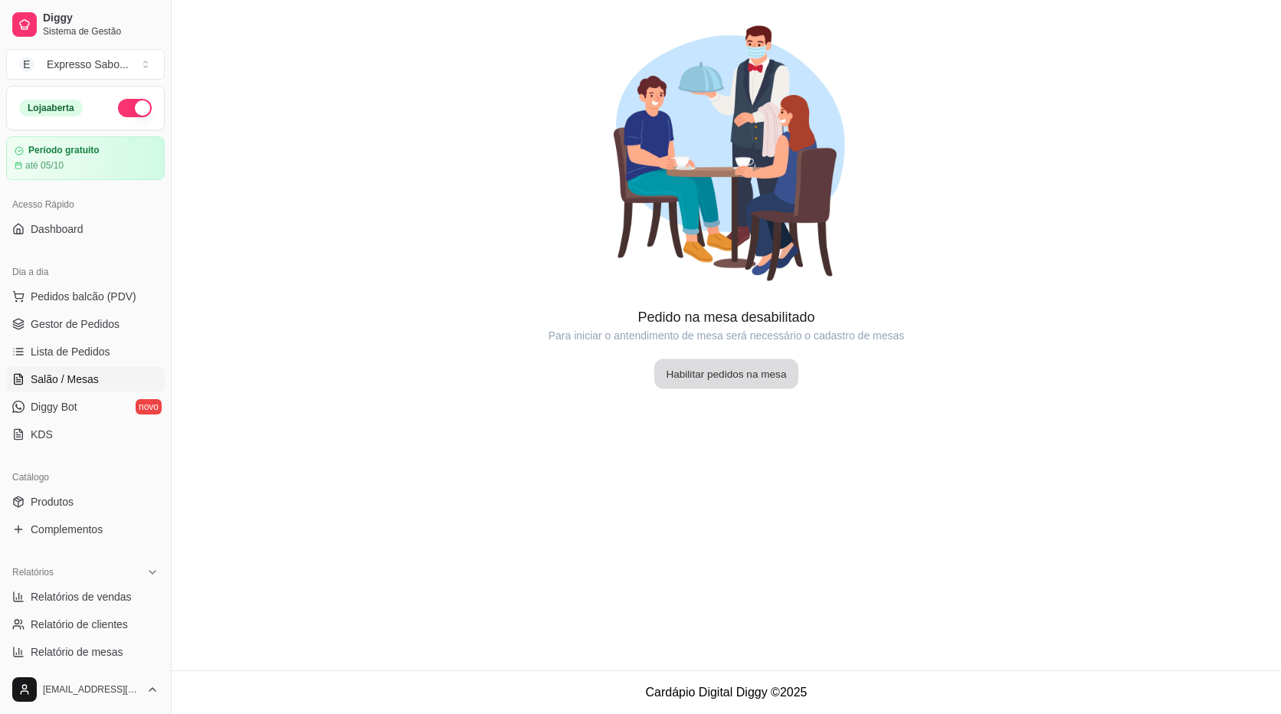
click at [706, 378] on button "Habilitar pedidos na mesa" at bounding box center [726, 374] width 144 height 30
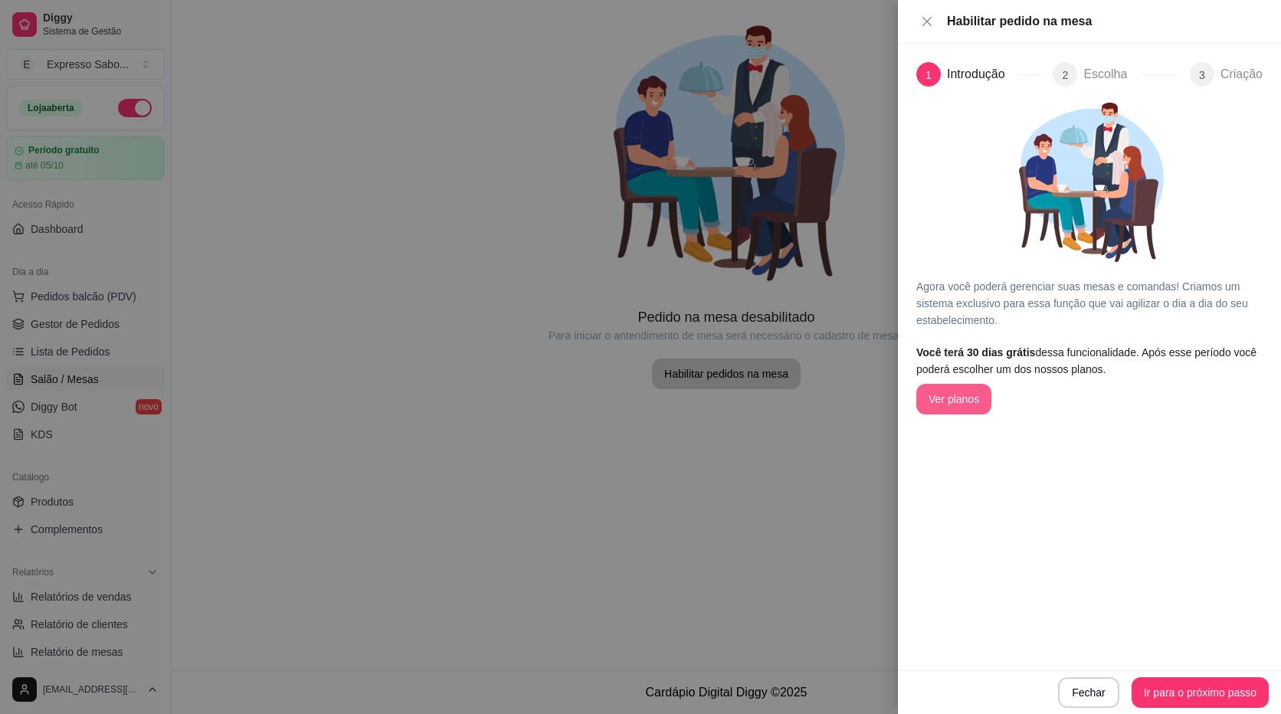
click at [945, 404] on button "Ver planos" at bounding box center [953, 399] width 75 height 31
